Goal: Communication & Community: Answer question/provide support

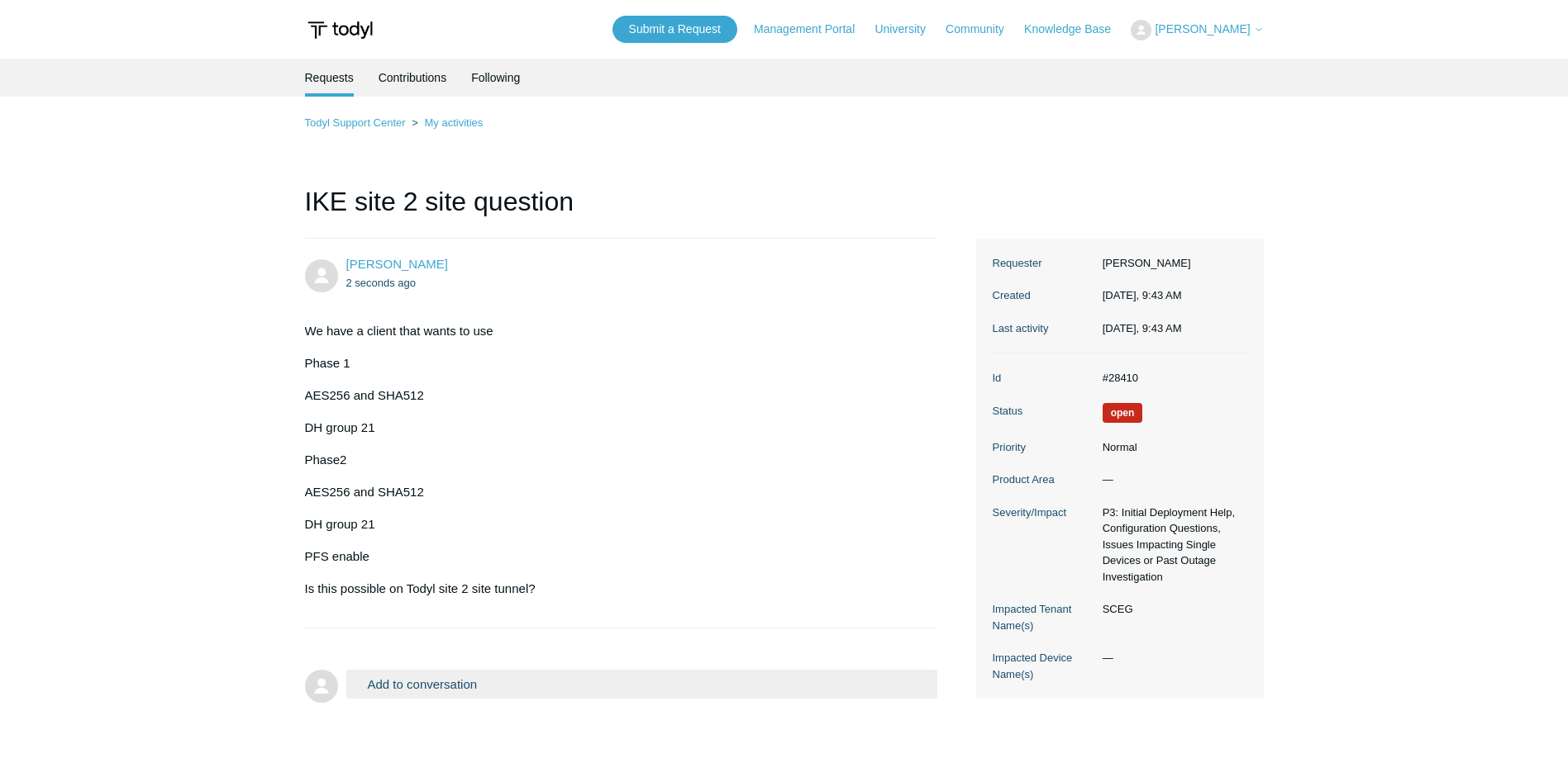
click at [487, 676] on button "Add to conversation" at bounding box center [641, 684] width 591 height 29
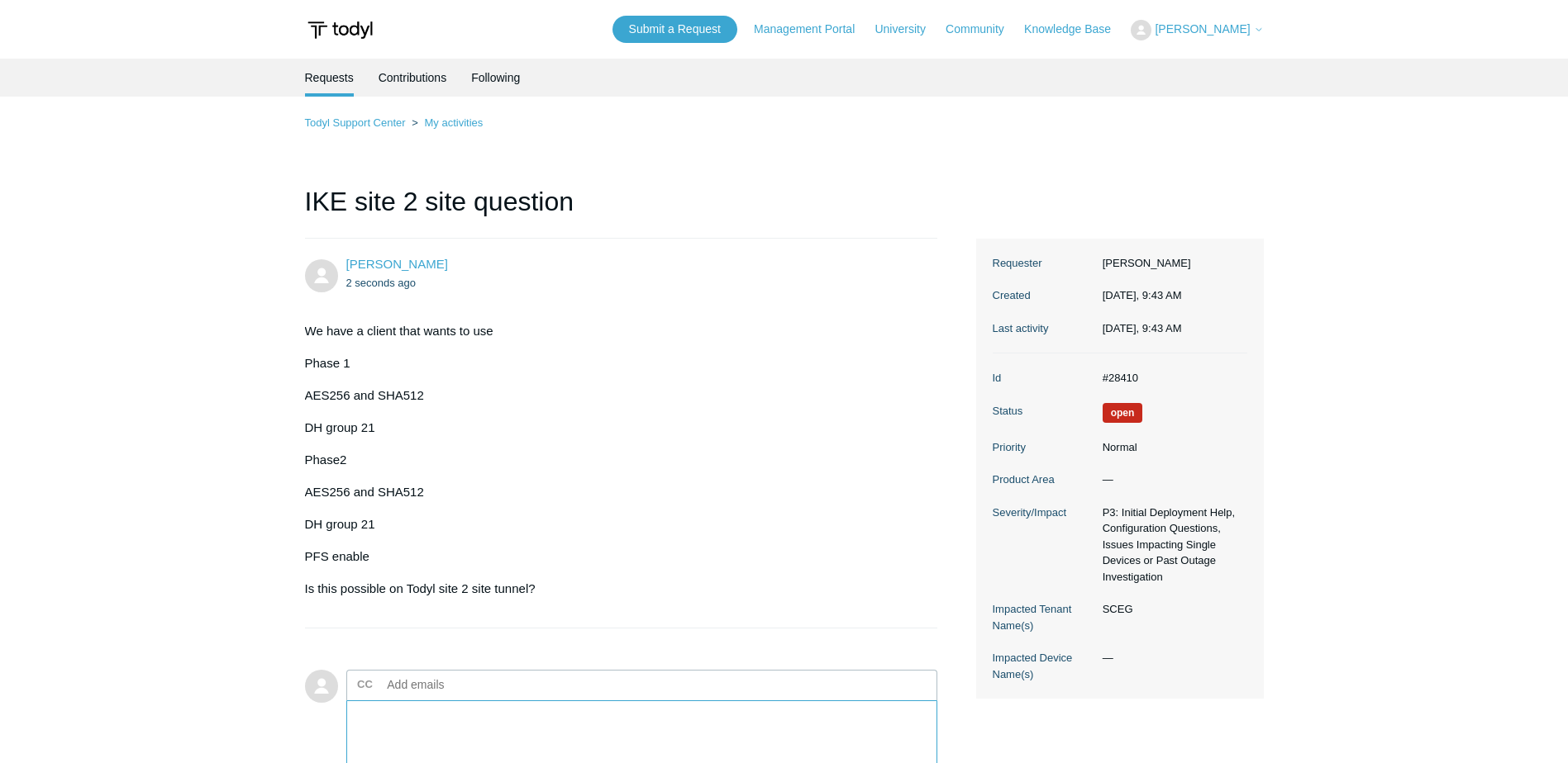
click at [476, 700] on textarea "Add your reply" at bounding box center [641, 755] width 591 height 112
type textarea "A"
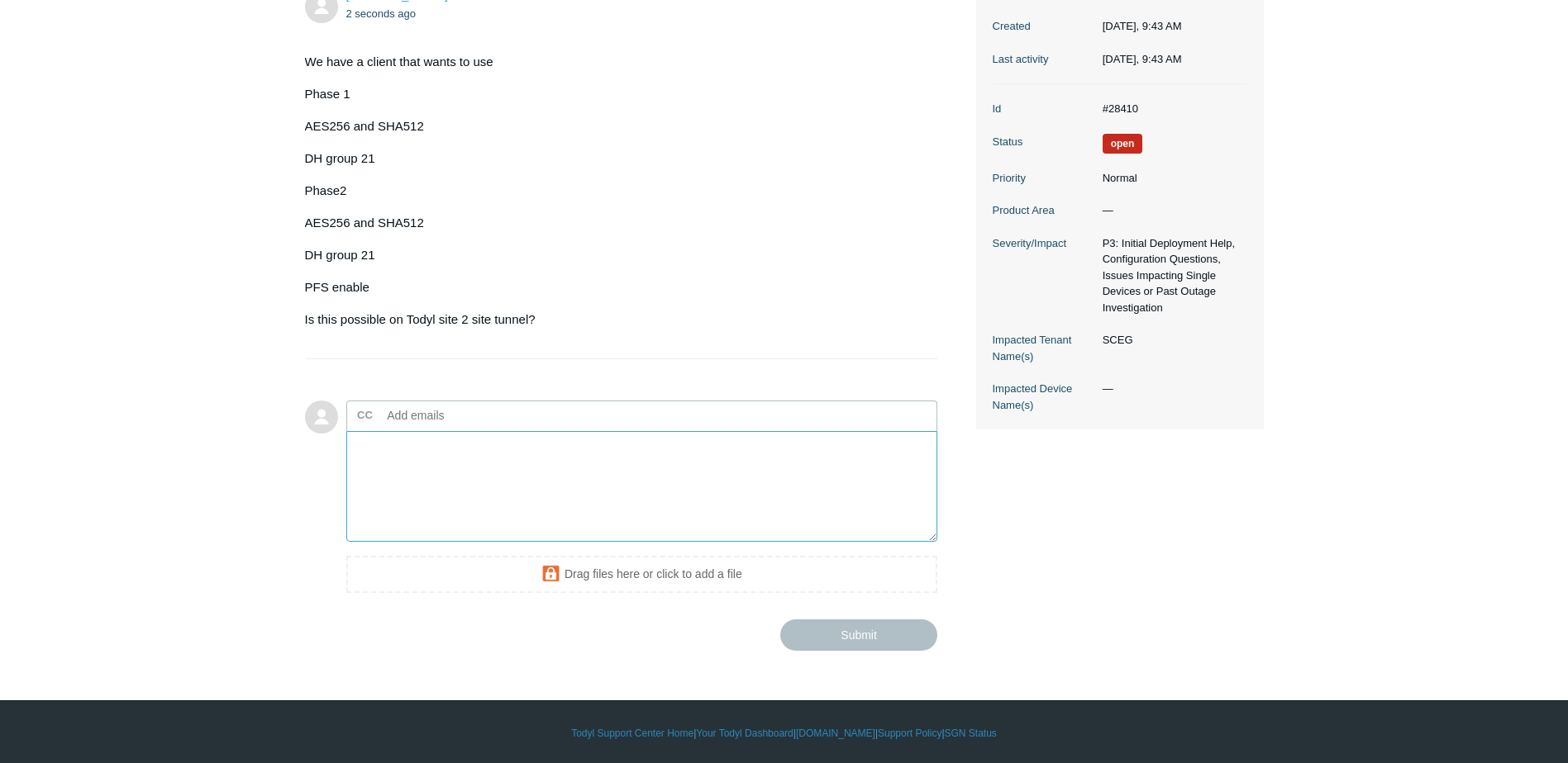
scroll to position [272, 0]
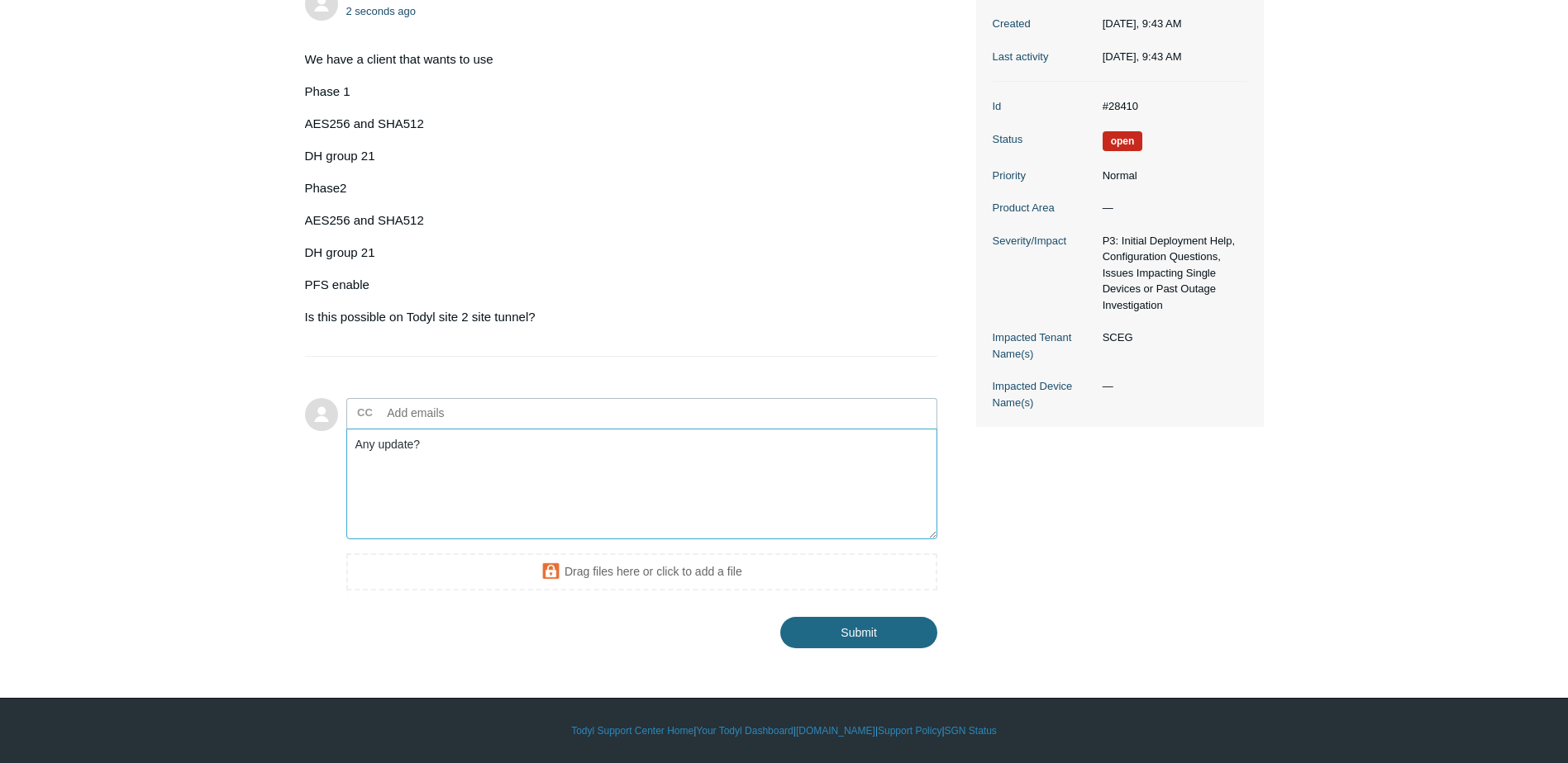
type textarea "Any update?"
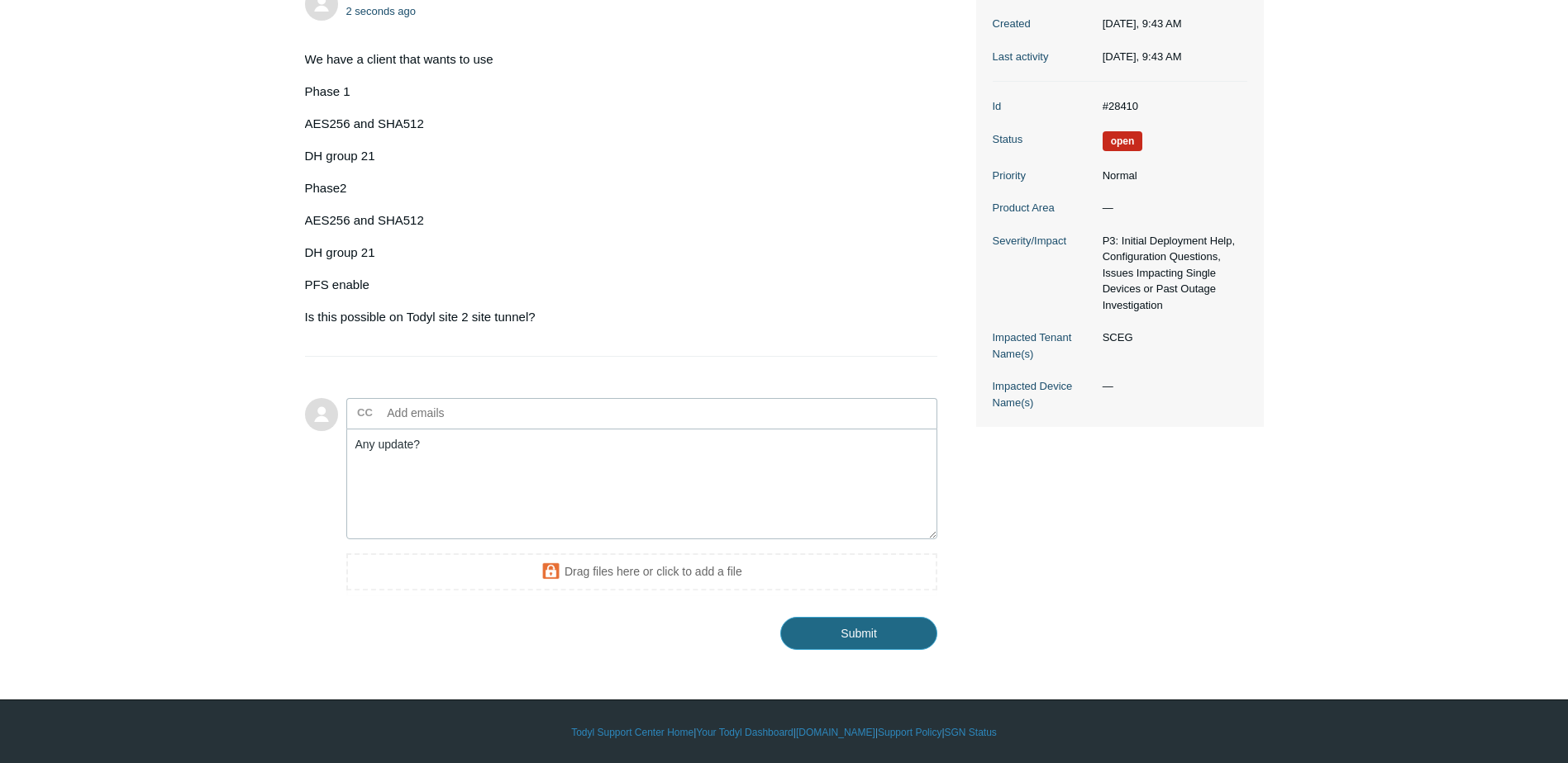
click at [845, 627] on input "Submit" at bounding box center [859, 633] width 157 height 33
